Goal: Task Accomplishment & Management: Manage account settings

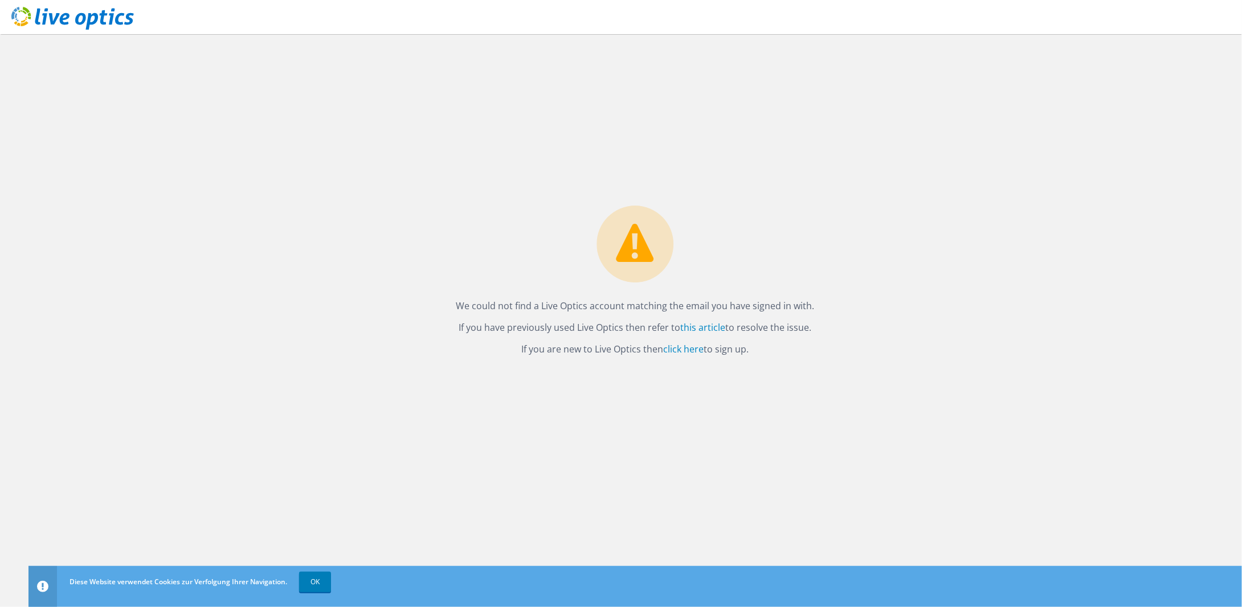
drag, startPoint x: 457, startPoint y: 302, endPoint x: 816, endPoint y: 349, distance: 361.8
click at [816, 349] on div "We could not find a Live Optics account matching the email you have signed in w…" at bounding box center [635, 284] width 381 height 157
copy div "We could not find a Live Optics account matching the email you have signed in w…"
click at [821, 379] on div "We could not find a Live Optics account matching the email you have signed in w…" at bounding box center [634, 320] width 1213 height 573
click at [689, 347] on link "click here" at bounding box center [684, 349] width 40 height 13
